Goal: Obtain resource: Obtain resource

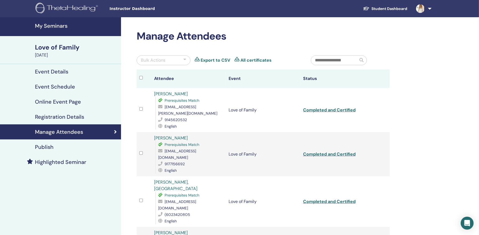
click at [140, 11] on span "Instructor Dashboard" at bounding box center [150, 9] width 81 height 6
click at [432, 10] on link at bounding box center [423, 8] width 22 height 17
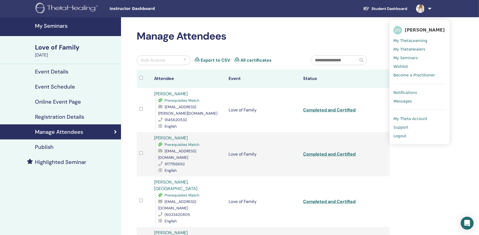
click at [138, 10] on span "Instructor Dashboard" at bounding box center [150, 9] width 81 height 6
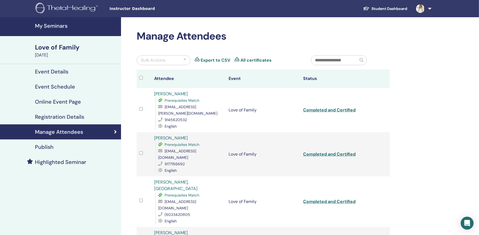
click at [133, 8] on span "Instructor Dashboard" at bounding box center [150, 9] width 81 height 6
click at [65, 26] on h4 "My Seminars" at bounding box center [76, 26] width 83 height 6
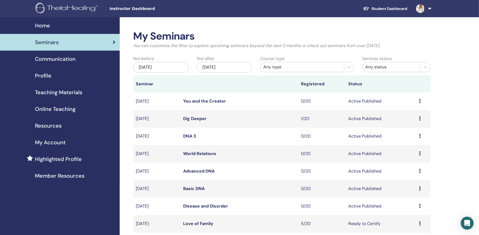
click at [82, 93] on div "Teaching Materials" at bounding box center [59, 92] width 111 height 8
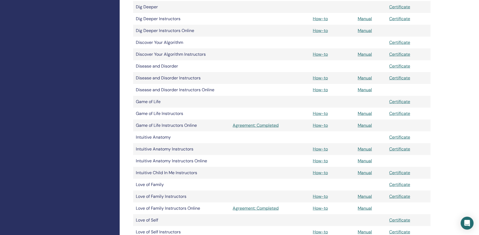
scroll to position [287, 0]
drag, startPoint x: 136, startPoint y: 54, endPoint x: 183, endPoint y: 54, distance: 47.6
click at [183, 54] on td "Discover Your Algorithm Instructors" at bounding box center [181, 54] width 97 height 12
copy td "Discover Your Algorithm"
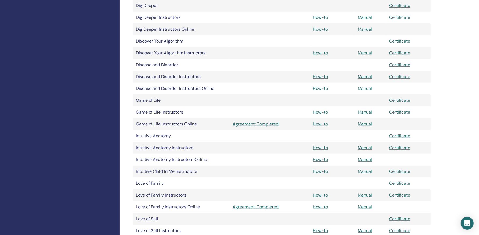
click at [136, 113] on td "Game of Life Instructors" at bounding box center [181, 112] width 97 height 12
drag, startPoint x: 136, startPoint y: 113, endPoint x: 161, endPoint y: 111, distance: 24.8
click at [161, 111] on td "Game of Life Instructors" at bounding box center [181, 112] width 97 height 12
copy td "Game of Life"
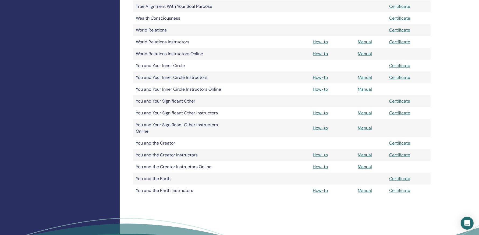
scroll to position [743, 0]
